Goal: Transaction & Acquisition: Purchase product/service

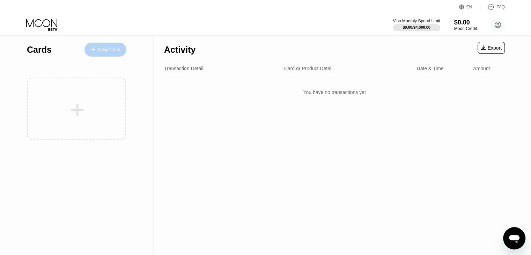
click at [109, 49] on div "New Card" at bounding box center [109, 50] width 22 height 6
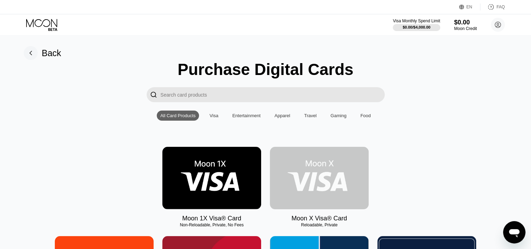
click at [324, 181] on img at bounding box center [319, 178] width 99 height 62
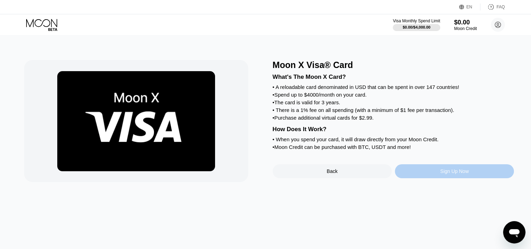
click at [437, 178] on div "Sign Up Now" at bounding box center [454, 171] width 119 height 14
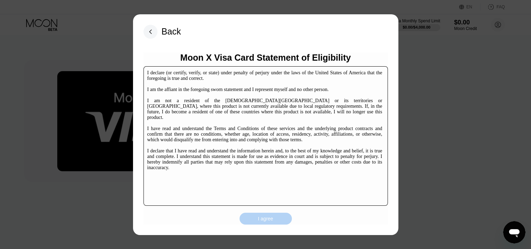
click at [266, 220] on div "I agree" at bounding box center [265, 219] width 15 height 6
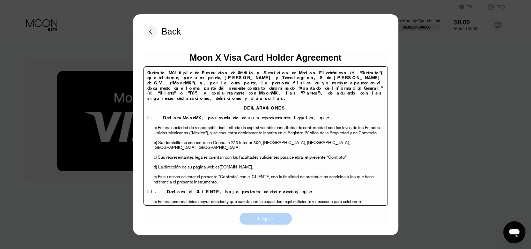
click at [266, 220] on div "I agree" at bounding box center [265, 219] width 15 height 6
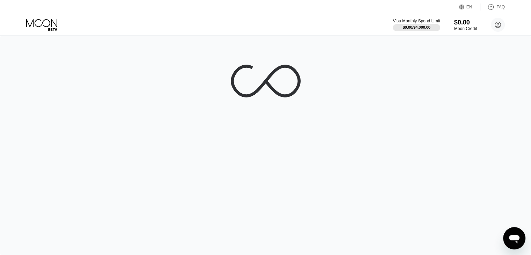
scroll to position [106, 0]
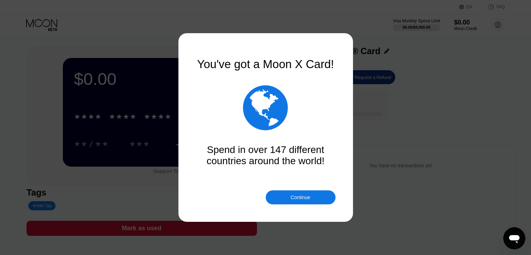
click at [307, 198] on div "Continue" at bounding box center [300, 197] width 20 height 6
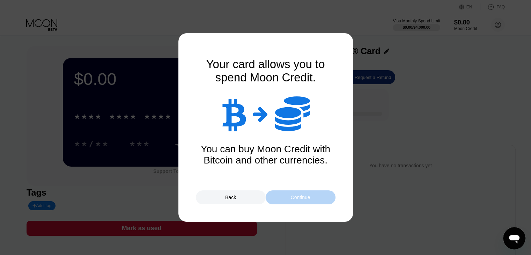
click at [307, 198] on div "Continue" at bounding box center [300, 197] width 20 height 6
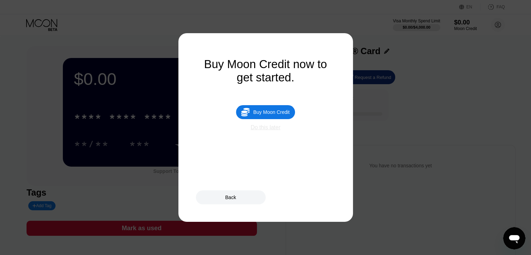
click at [259, 130] on div "Do this later" at bounding box center [266, 127] width 30 height 6
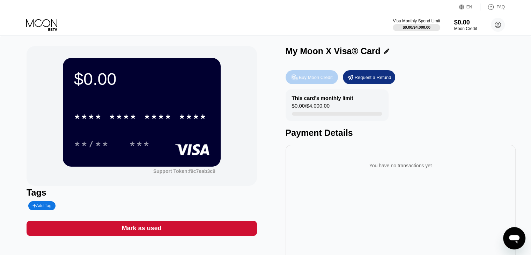
click at [321, 74] on div "Buy Moon Credit" at bounding box center [312, 77] width 52 height 14
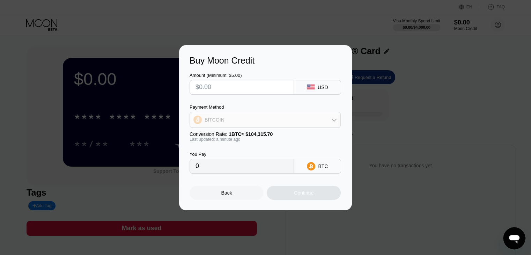
click at [339, 119] on div "BITCOIN" at bounding box center [265, 120] width 150 height 14
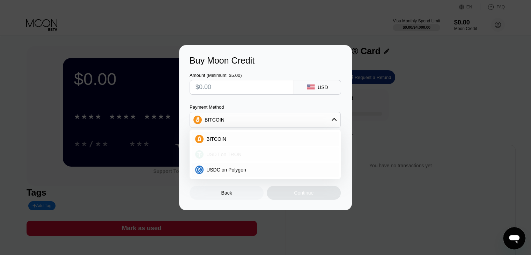
click at [251, 154] on div "USDT on TRON" at bounding box center [270, 155] width 132 height 6
type input "0.00"
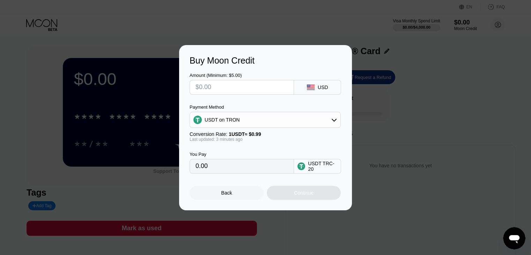
click at [232, 86] on input "text" at bounding box center [242, 87] width 93 height 14
type input "$5"
type input "5.05"
type input "$5"
click at [303, 196] on div "Continue" at bounding box center [304, 193] width 20 height 6
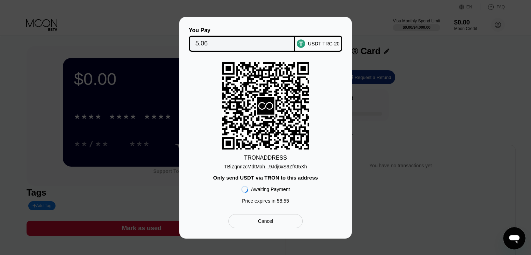
drag, startPoint x: 221, startPoint y: 166, endPoint x: 273, endPoint y: 161, distance: 53.0
click at [273, 161] on div "TRON ADDRESS TBiZqnnzcMdtMah...9Jdj6xS9ZfKt5Xh Only send USDT via TRON to this …" at bounding box center [266, 134] width 152 height 145
drag, startPoint x: 225, startPoint y: 164, endPoint x: 295, endPoint y: 160, distance: 69.6
click at [295, 160] on div "TRON ADDRESS TBiZqnnzcMdtMah...9Jdj6xS9ZfKt5Xh Only send USDT via TRON to this …" at bounding box center [266, 134] width 152 height 145
drag, startPoint x: 306, startPoint y: 165, endPoint x: 225, endPoint y: 171, distance: 81.2
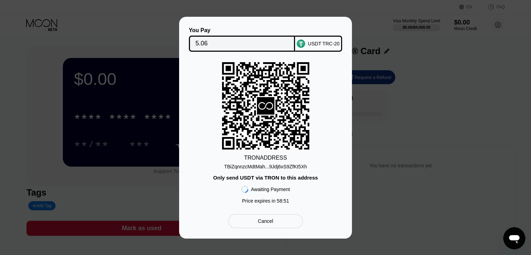
click at [225, 171] on div "TRON ADDRESS TBiZqnnzcMdtMah...9Jdj6xS9ZfKt5Xh Only send USDT via TRON to this …" at bounding box center [266, 134] width 152 height 145
drag, startPoint x: 225, startPoint y: 167, endPoint x: 244, endPoint y: 162, distance: 19.7
click at [244, 162] on div "TRON ADDRESS TBiZqnnzcMdtMah...9Jdj6xS9ZfKt5Xh Only send USDT via TRON to this …" at bounding box center [266, 134] width 152 height 145
drag, startPoint x: 222, startPoint y: 164, endPoint x: 246, endPoint y: 158, distance: 24.1
click at [246, 158] on div "TRON ADDRESS TBiZqnnzcMdtMah...9Jdj6xS9ZfKt5Xh Only send USDT via TRON to this …" at bounding box center [266, 134] width 152 height 145
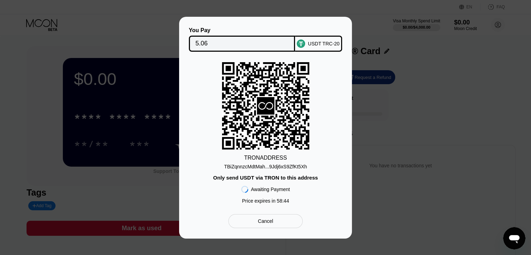
drag, startPoint x: 225, startPoint y: 164, endPoint x: 261, endPoint y: 163, distance: 36.7
click at [261, 163] on div "TRON ADDRESS TBiZqnnzcMdtMah...9Jdj6xS9ZfKt5Xh Only send USDT via TRON to this …" at bounding box center [266, 134] width 152 height 145
click at [261, 164] on div "TBiZqnnzcMdtMah...9Jdj6xS9ZfKt5Xh" at bounding box center [265, 167] width 83 height 6
click at [235, 166] on div "TBiZqnnzcMdtMah...9Jdj6xS9ZfKt5Xh" at bounding box center [265, 167] width 83 height 6
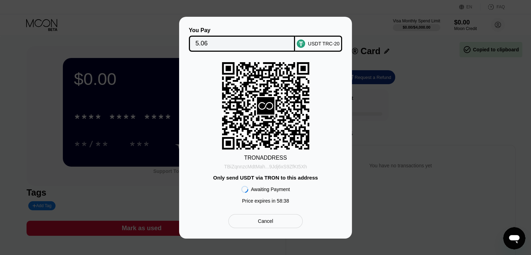
click at [226, 164] on div "TBiZqnnzcMdtMah...9Jdj6xS9ZfKt5Xh" at bounding box center [265, 167] width 83 height 6
click at [219, 162] on div "TRON ADDRESS TBiZqnnzcMdtMah...9Jdj6xS9ZfKt5Xh Only send USDT via TRON to this …" at bounding box center [266, 134] width 152 height 145
click at [225, 166] on div "TRON ADDRESS TBiZqnnzcMdtMah...9Jdj6xS9ZfKt5Xh Only send USDT via TRON to this …" at bounding box center [266, 134] width 152 height 145
drag, startPoint x: 225, startPoint y: 166, endPoint x: 200, endPoint y: 183, distance: 30.6
click at [200, 183] on div "TRON ADDRESS TBiZqnnzcMdtMah...9Jdj6xS9ZfKt5Xh Only send USDT via TRON to this …" at bounding box center [266, 134] width 152 height 145
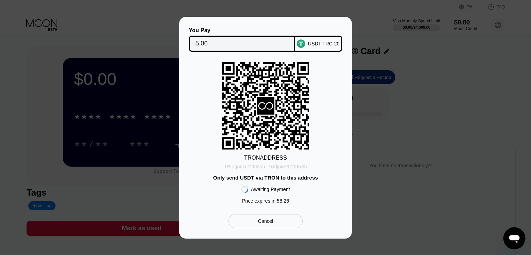
drag, startPoint x: 226, startPoint y: 162, endPoint x: 296, endPoint y: 165, distance: 70.6
click at [296, 165] on div "TBiZqnnzcMdtMah...9Jdj6xS9ZfKt5Xh" at bounding box center [265, 165] width 83 height 8
click at [265, 224] on div "Cancel" at bounding box center [265, 221] width 15 height 6
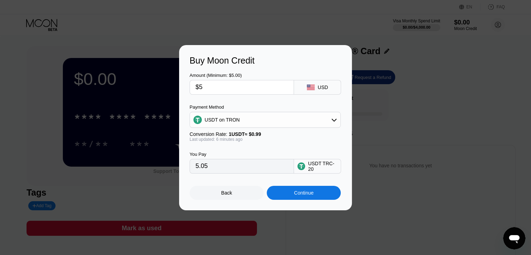
click at [442, 150] on div "Buy Moon Credit Amount (Minimum: $5.00) $5 USD Payment Method USDT on TRON Conv…" at bounding box center [265, 127] width 531 height 165
click at [225, 196] on div "Back" at bounding box center [226, 193] width 11 height 6
